Goal: Task Accomplishment & Management: Use online tool/utility

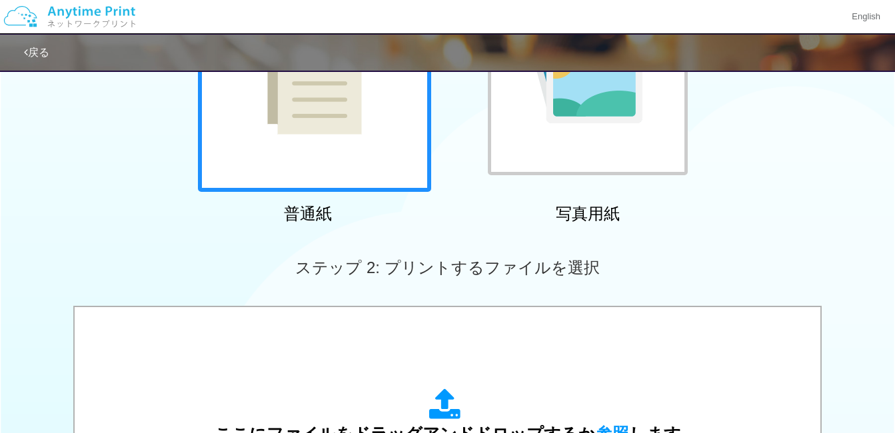
scroll to position [267, 0]
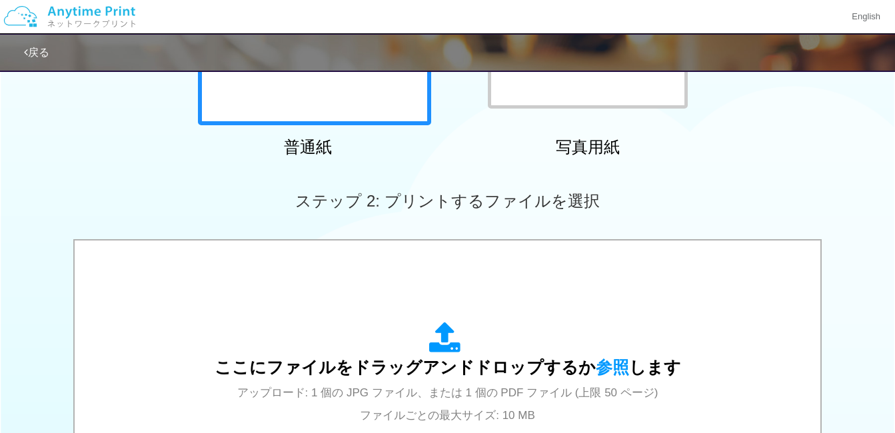
click at [68, 20] on img at bounding box center [70, 16] width 142 height 47
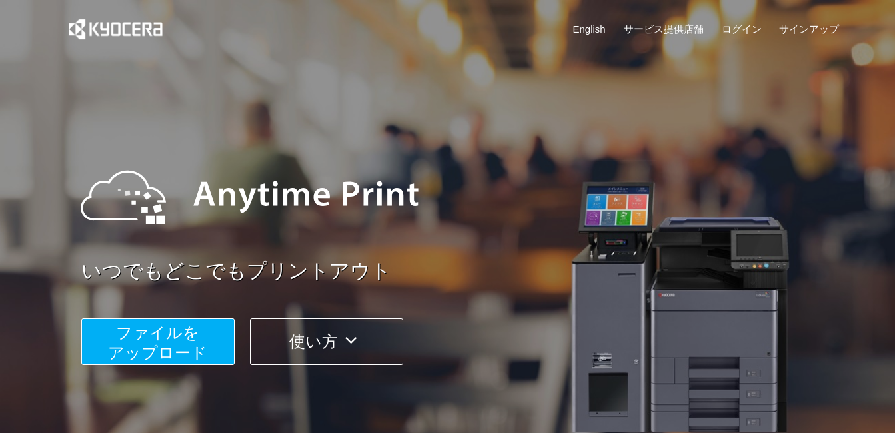
click at [157, 333] on span "ファイルを ​​アップロード" at bounding box center [157, 343] width 99 height 38
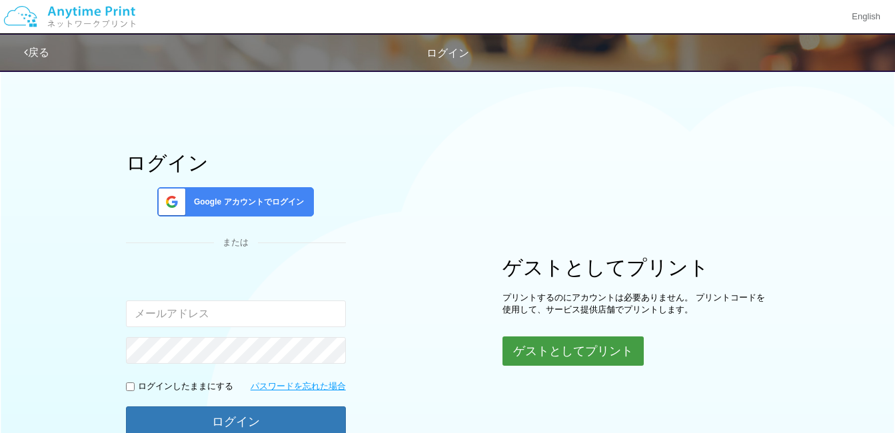
click at [585, 353] on button "ゲストとしてプリント" at bounding box center [573, 351] width 141 height 29
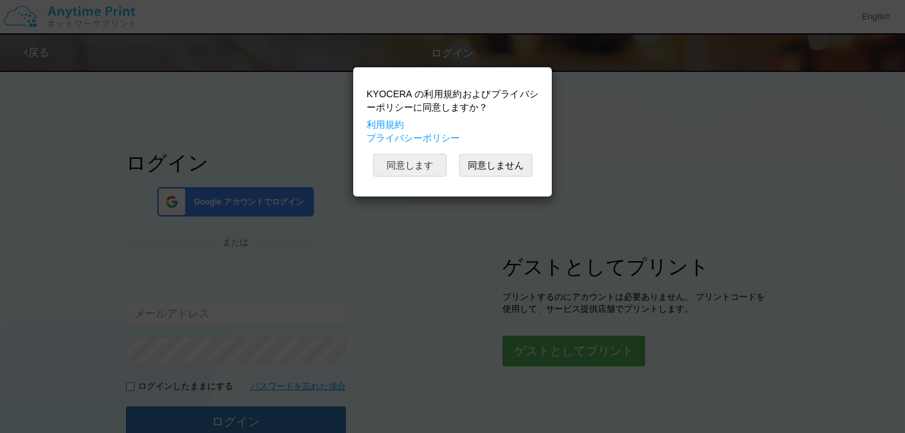
click at [415, 168] on button "同意します" at bounding box center [409, 165] width 73 height 23
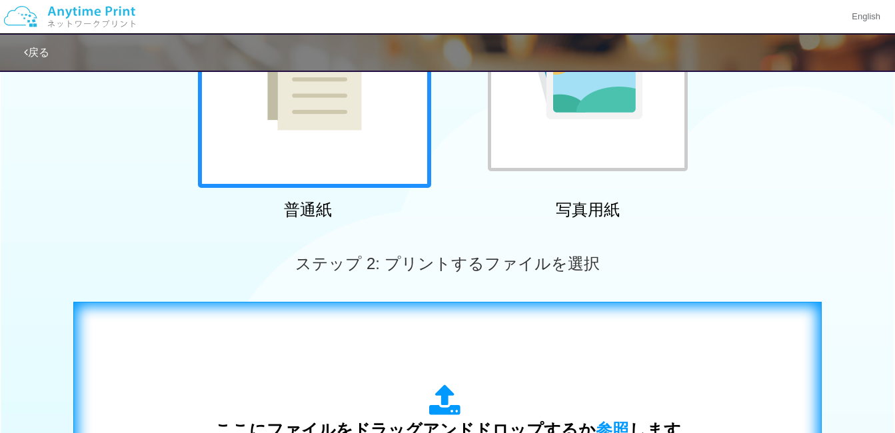
scroll to position [400, 0]
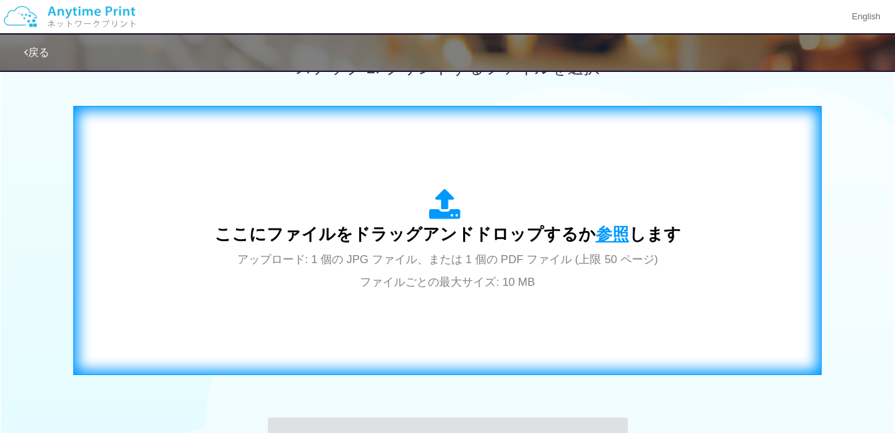
click at [604, 233] on span "参照" at bounding box center [612, 234] width 33 height 19
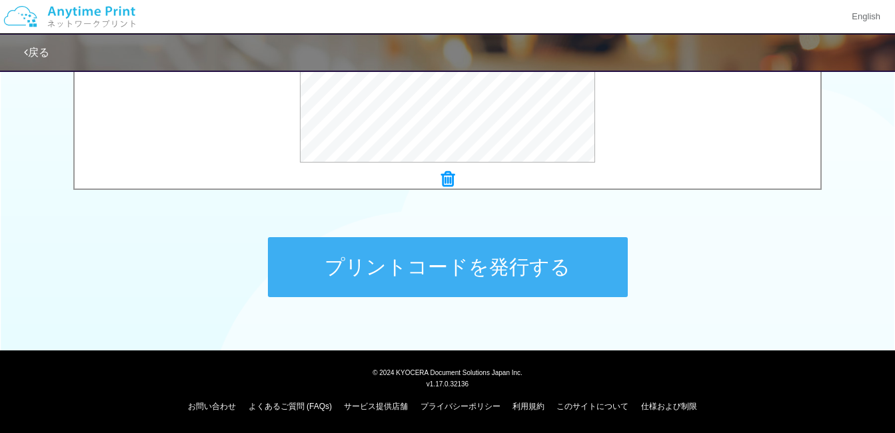
scroll to position [447, 0]
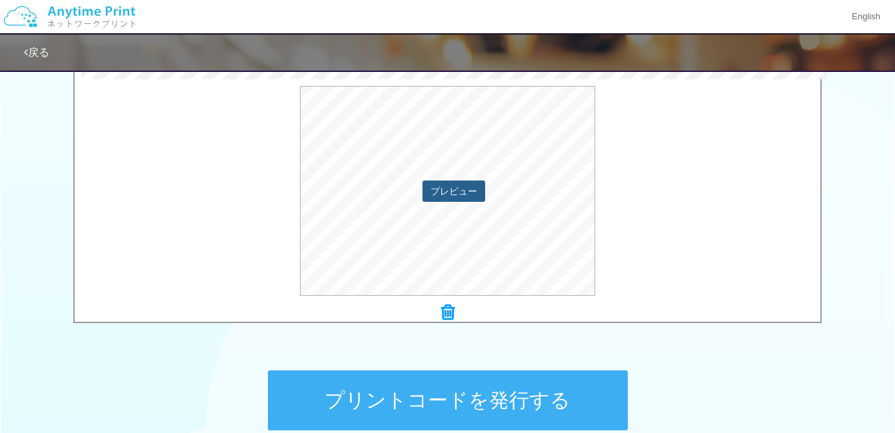
click at [455, 193] on button "プレビュー" at bounding box center [454, 191] width 63 height 21
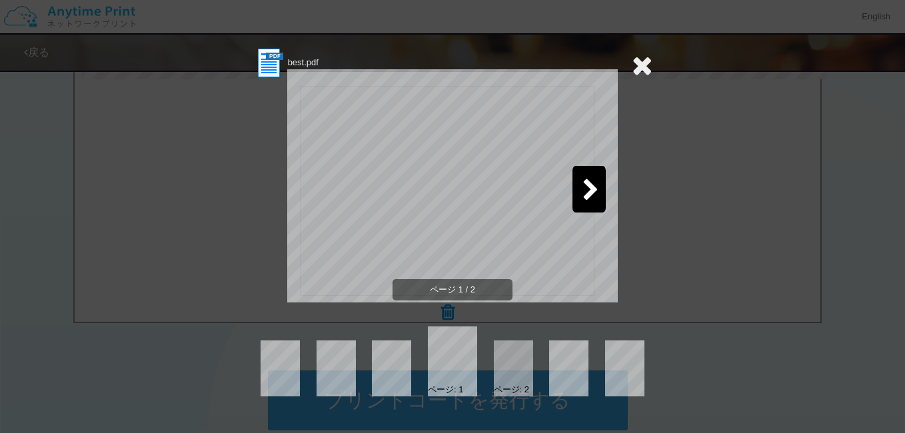
click at [585, 191] on icon at bounding box center [590, 190] width 17 height 23
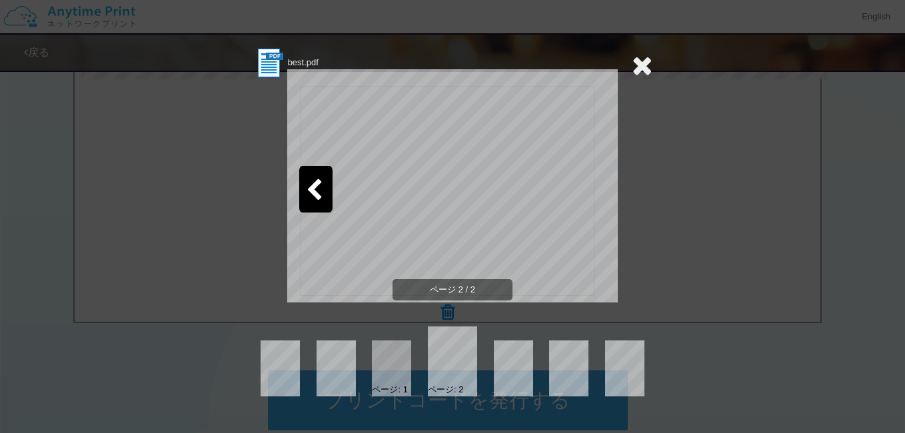
click at [642, 65] on icon at bounding box center [642, 65] width 21 height 27
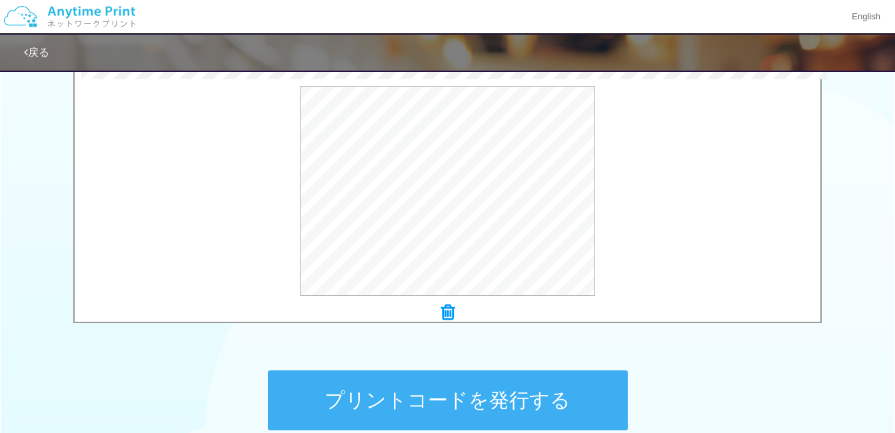
click at [463, 405] on button "プリントコードを発行する" at bounding box center [448, 401] width 360 height 60
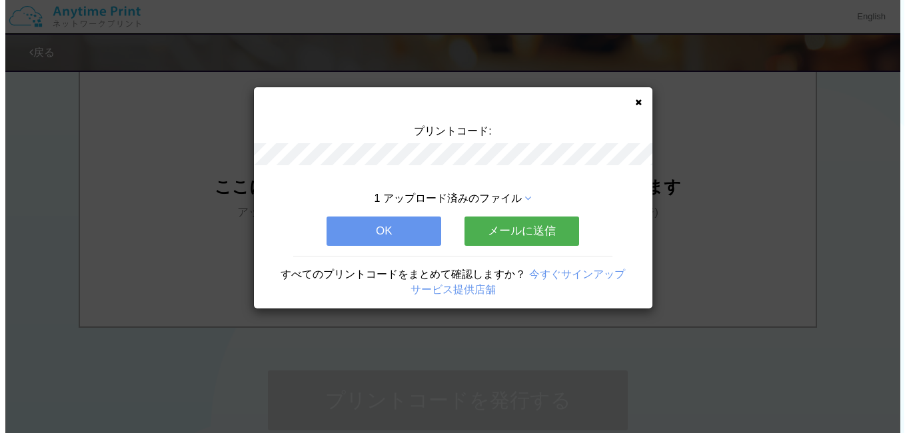
scroll to position [0, 0]
